Goal: Communication & Community: Answer question/provide support

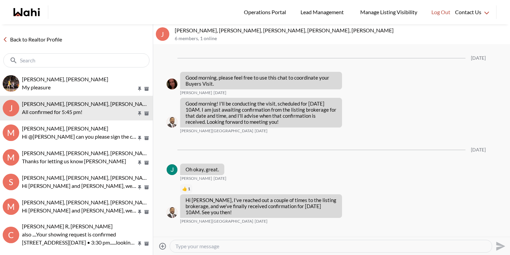
scroll to position [439, 0]
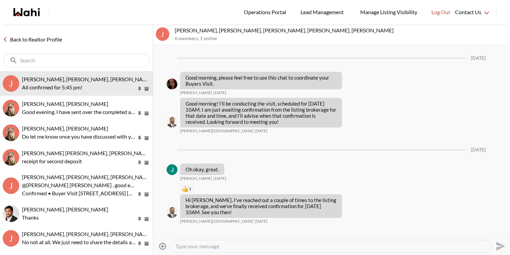
scroll to position [439, 0]
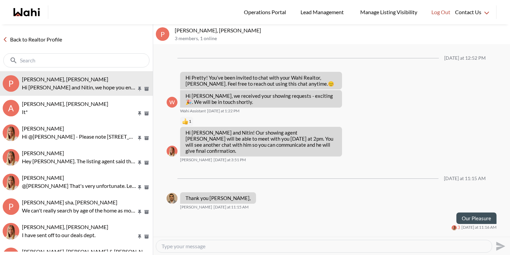
scroll to position [50, 0]
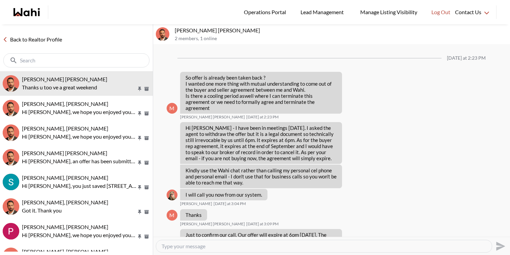
scroll to position [698, 0]
